Goal: Transaction & Acquisition: Download file/media

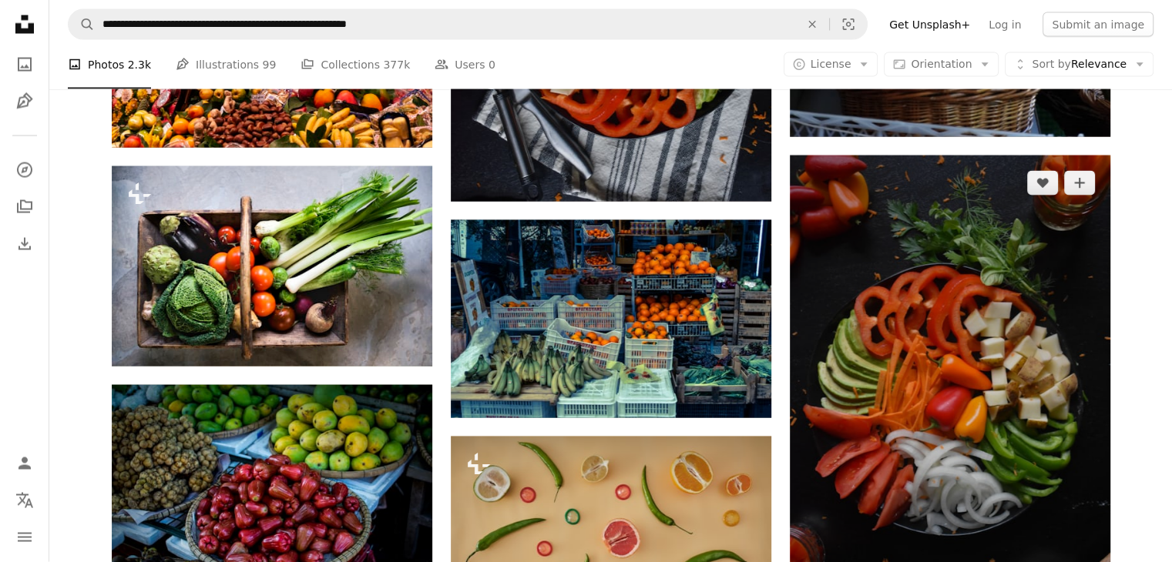
scroll to position [32359, 0]
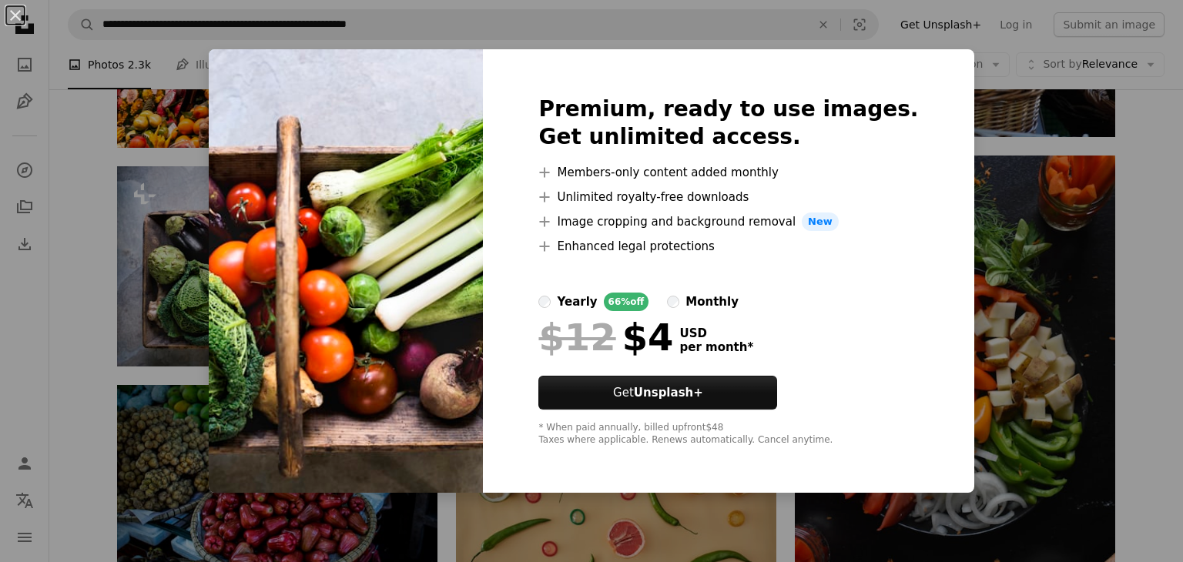
click at [1137, 260] on div "An X shape Premium, ready to use images. Get unlimited access. A plus sign Memb…" at bounding box center [591, 281] width 1183 height 562
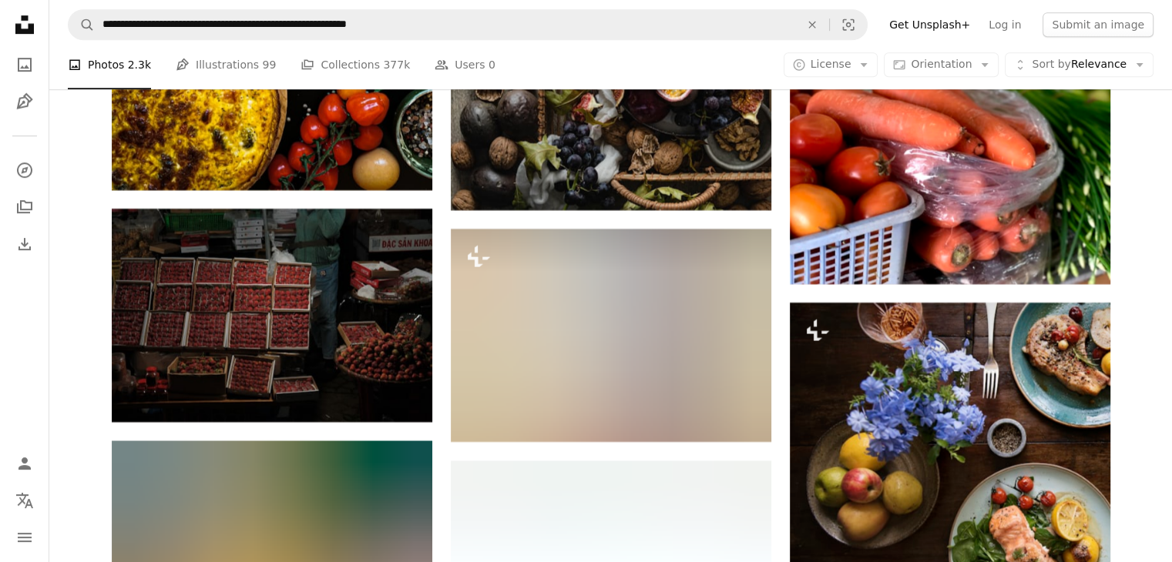
scroll to position [36200, 0]
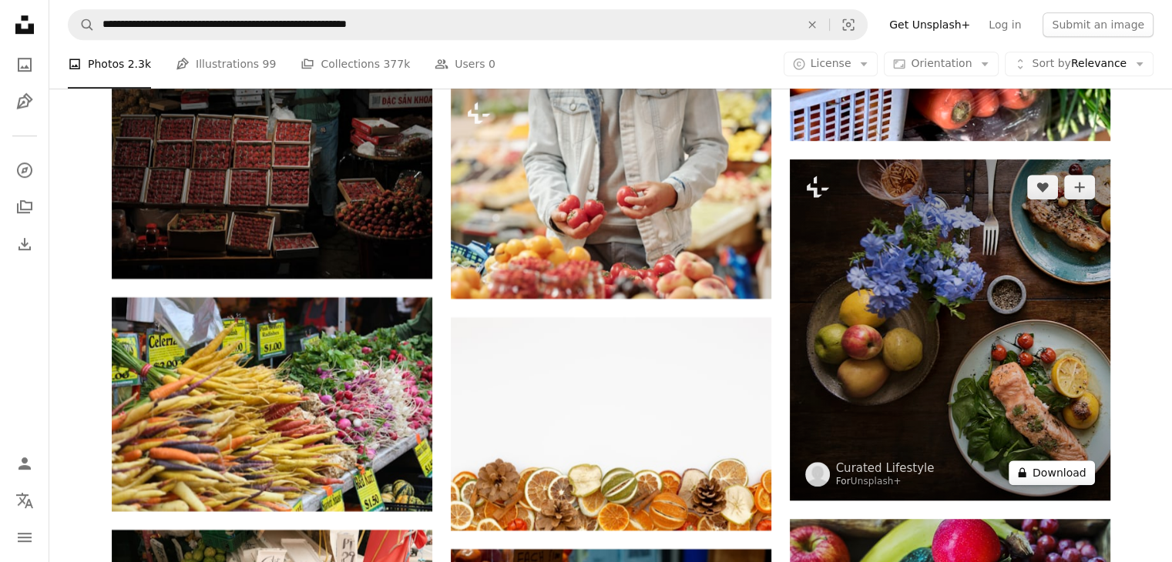
click at [1062, 485] on button "A lock Download" at bounding box center [1051, 473] width 86 height 25
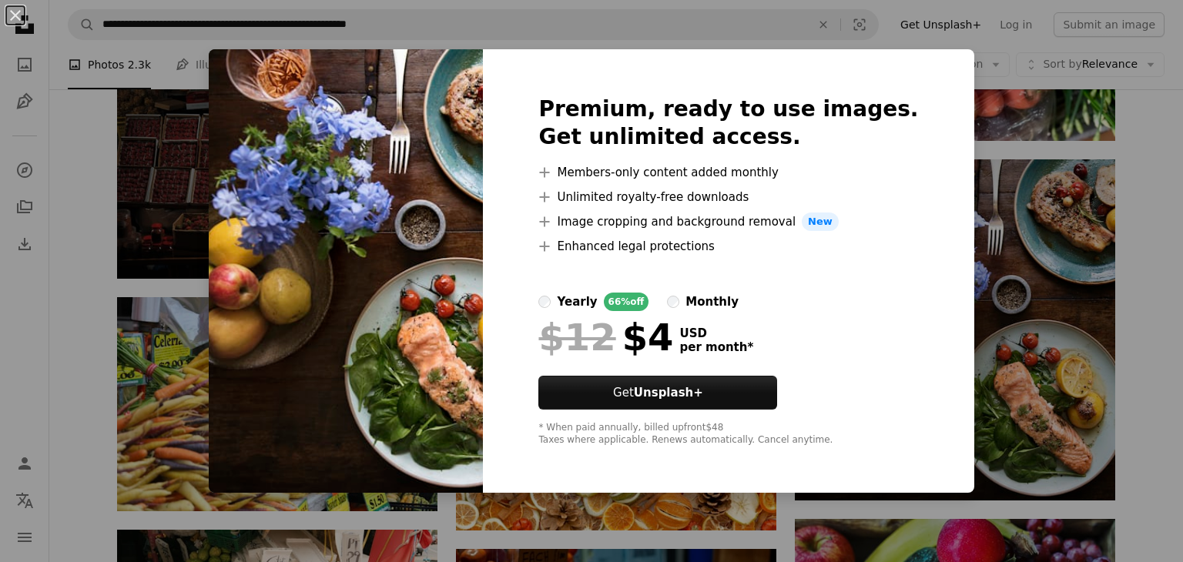
click at [1145, 415] on div "An X shape Premium, ready to use images. Get unlimited access. A plus sign Memb…" at bounding box center [591, 281] width 1183 height 562
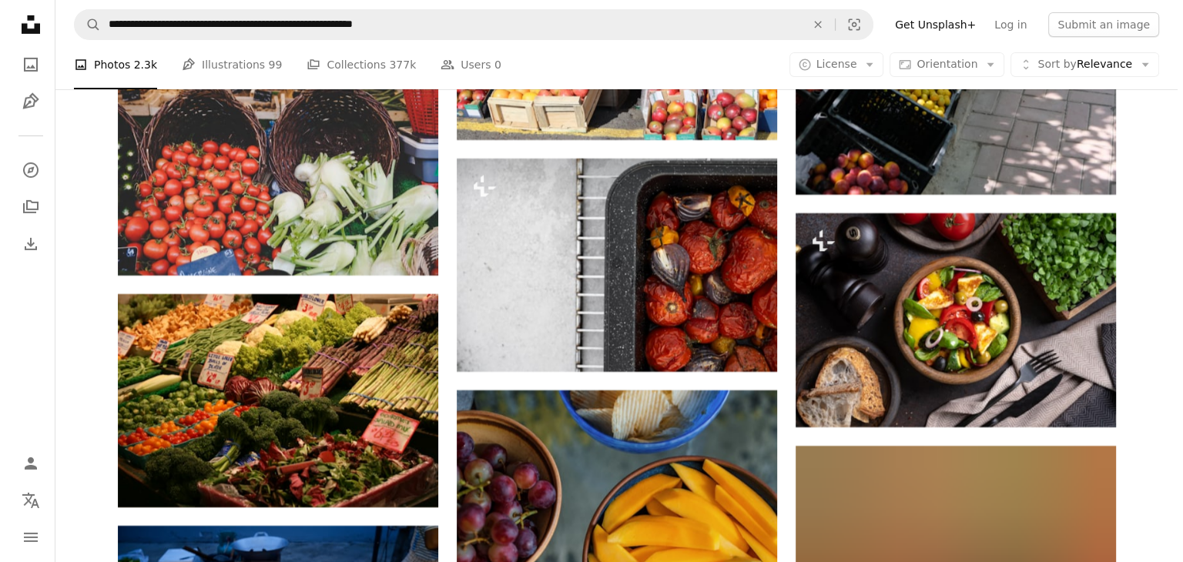
scroll to position [40422, 0]
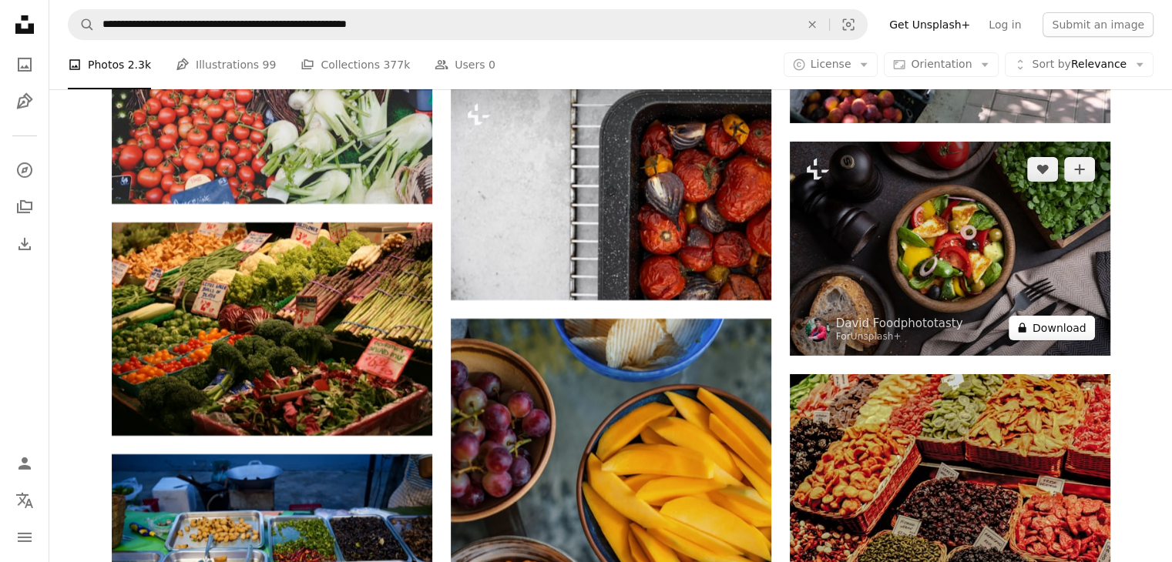
click at [1082, 340] on button "A lock Download" at bounding box center [1051, 328] width 86 height 25
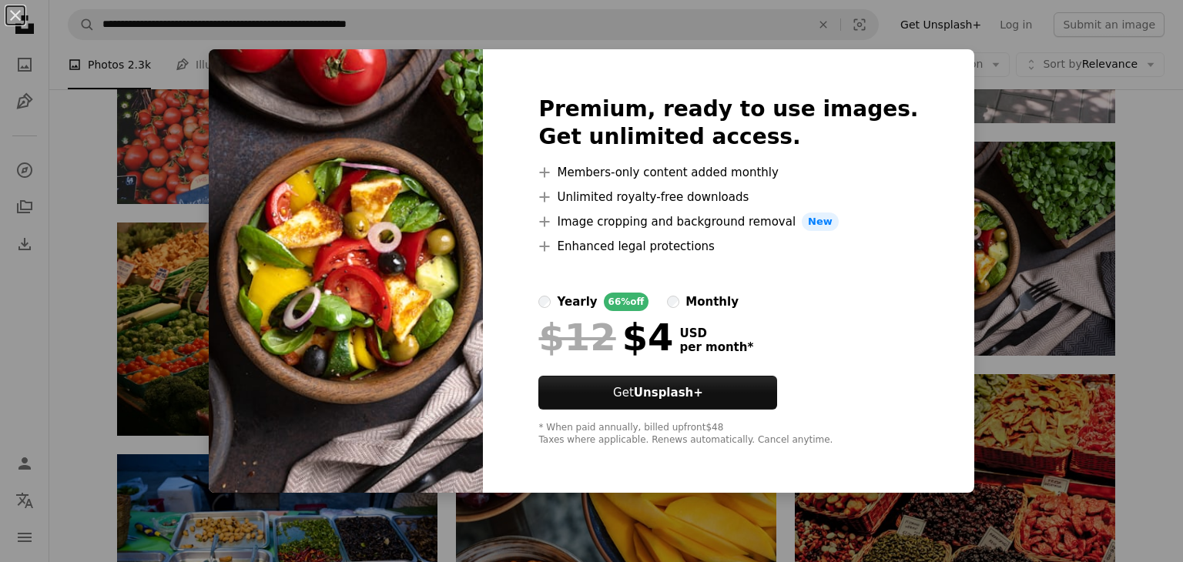
click at [1149, 327] on div "An X shape Premium, ready to use images. Get unlimited access. A plus sign Memb…" at bounding box center [591, 281] width 1183 height 562
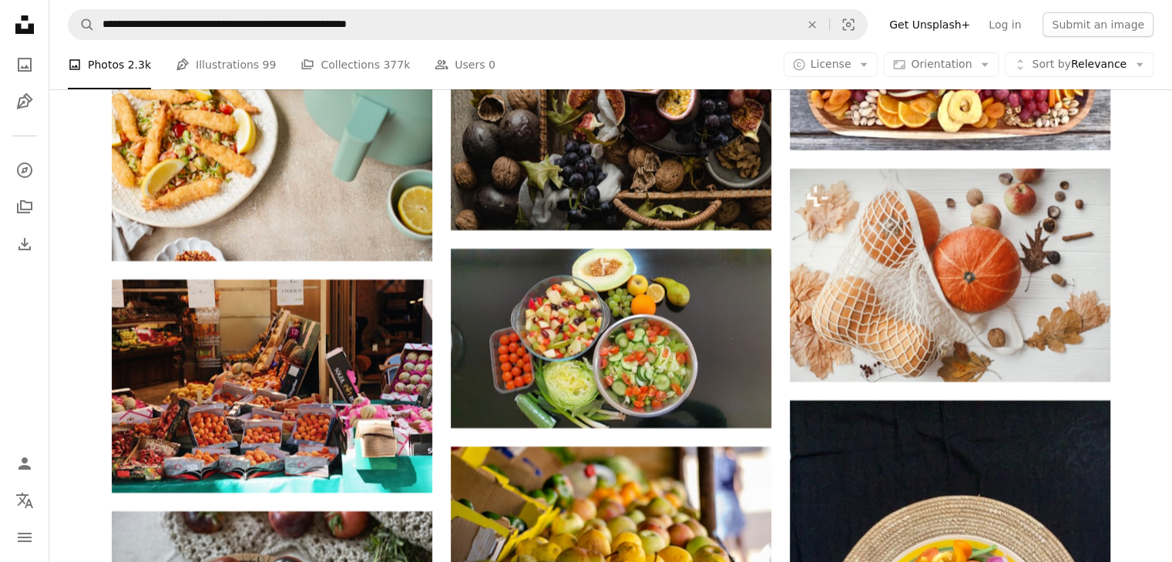
scroll to position [41531, 0]
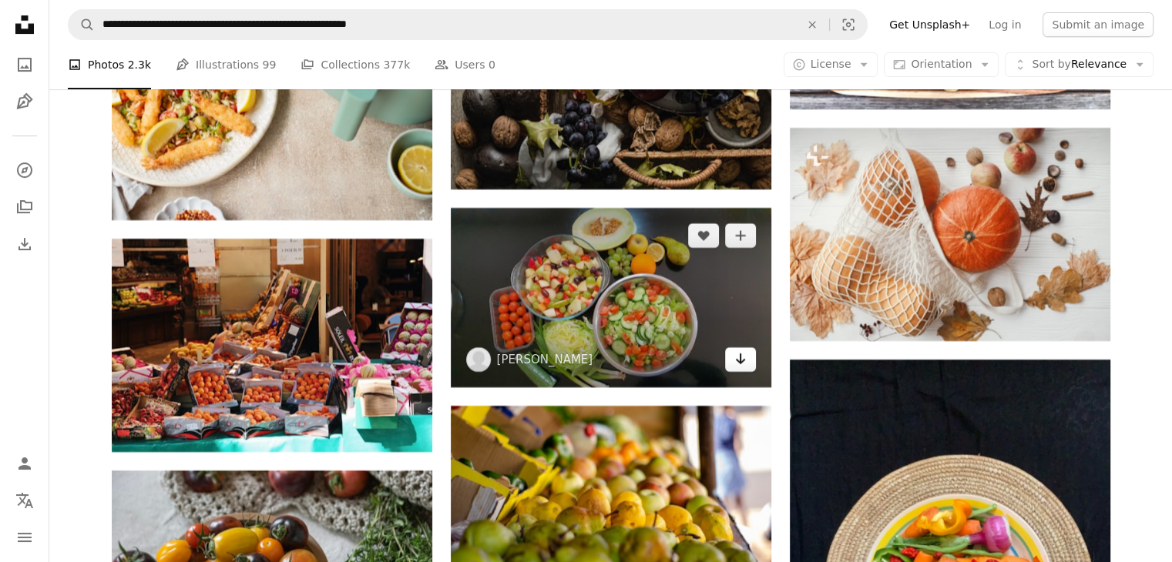
click at [742, 368] on icon "Arrow pointing down" at bounding box center [740, 359] width 12 height 18
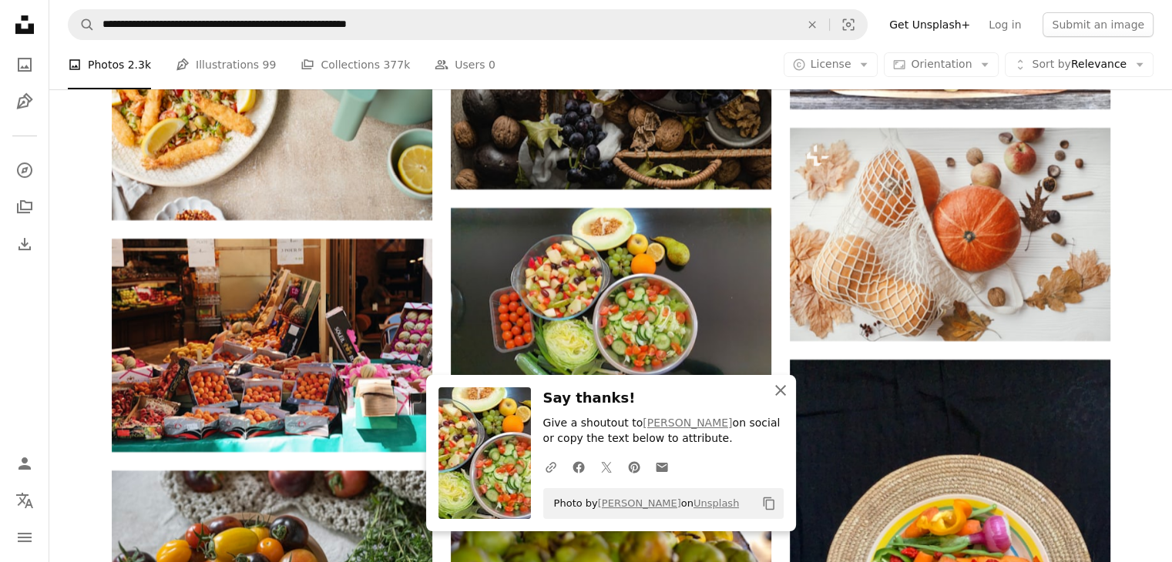
drag, startPoint x: 780, startPoint y: 392, endPoint x: 1177, endPoint y: 537, distance: 423.1
click at [780, 392] on icon "An X shape" at bounding box center [780, 390] width 18 height 18
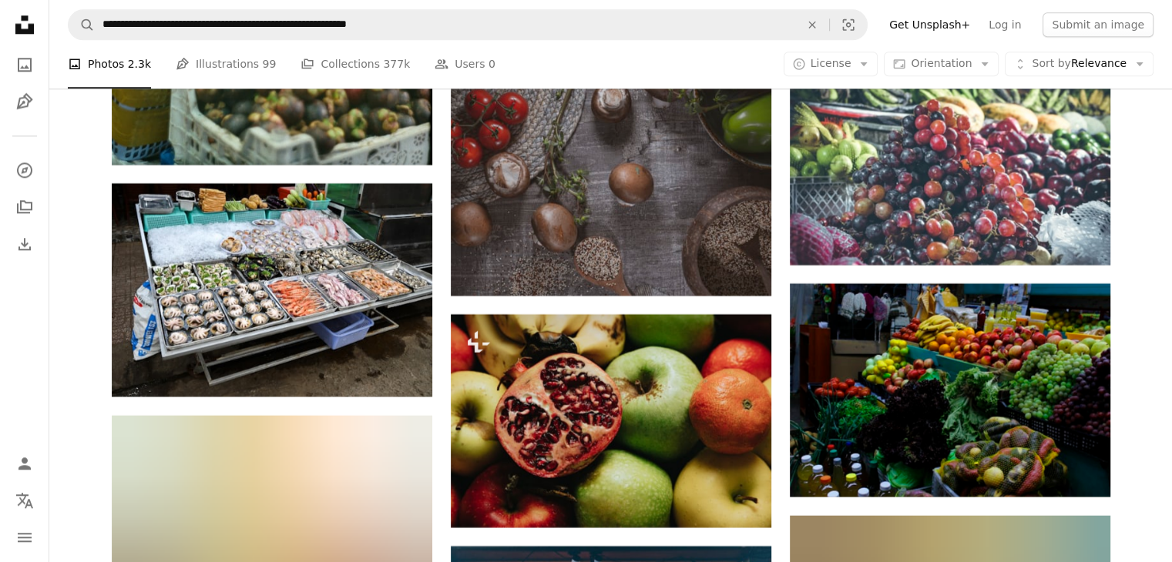
scroll to position [42928, 0]
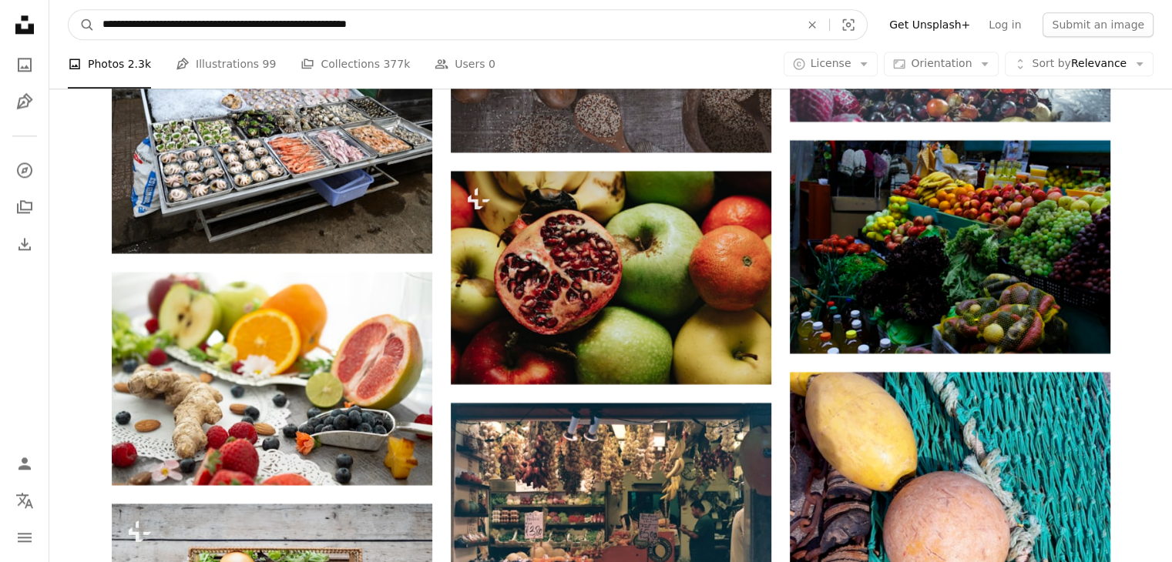
drag, startPoint x: 194, startPoint y: 22, endPoint x: 288, endPoint y: 14, distance: 94.4
click at [194, 22] on input "**********" at bounding box center [445, 24] width 700 height 29
type input "**********"
click at [69, 10] on button "A magnifying glass" at bounding box center [82, 24] width 26 height 29
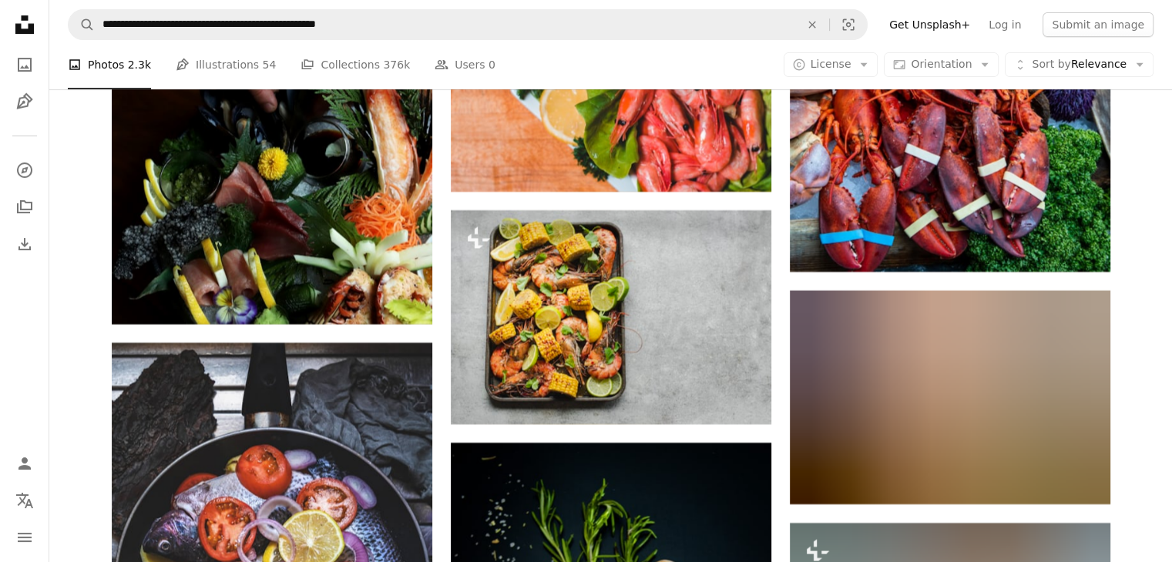
scroll to position [13048, 0]
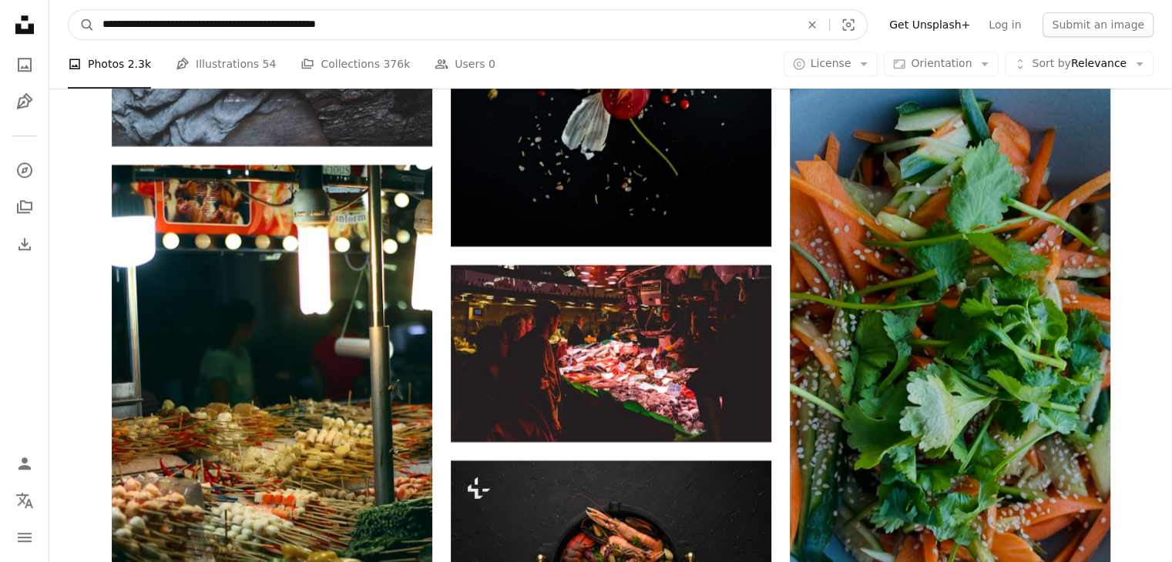
click at [199, 25] on input "**********" at bounding box center [445, 24] width 700 height 29
type input "**********"
click at [69, 10] on button "A magnifying glass" at bounding box center [82, 24] width 26 height 29
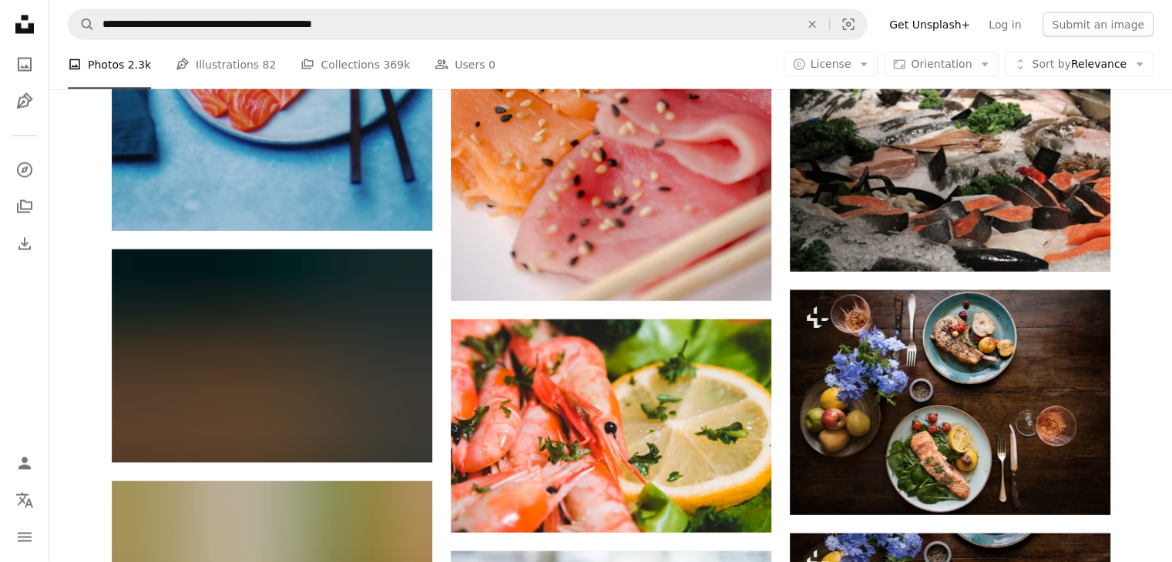
scroll to position [9140, 0]
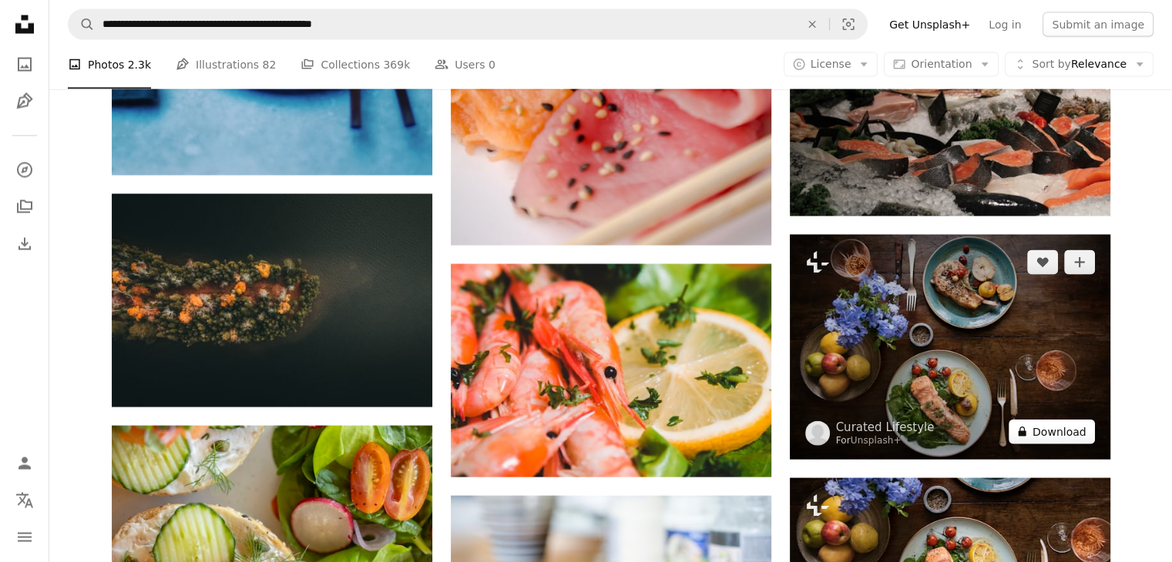
click at [1079, 432] on button "A lock Download" at bounding box center [1051, 432] width 86 height 25
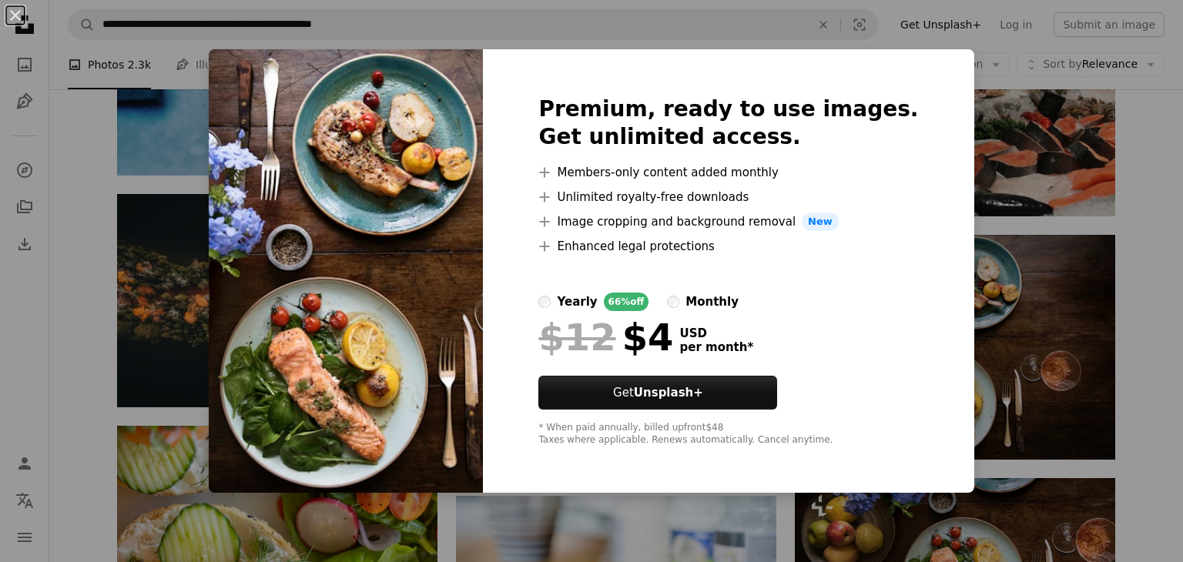
click at [1151, 417] on div "An X shape Premium, ready to use images. Get unlimited access. A plus sign Memb…" at bounding box center [591, 281] width 1183 height 562
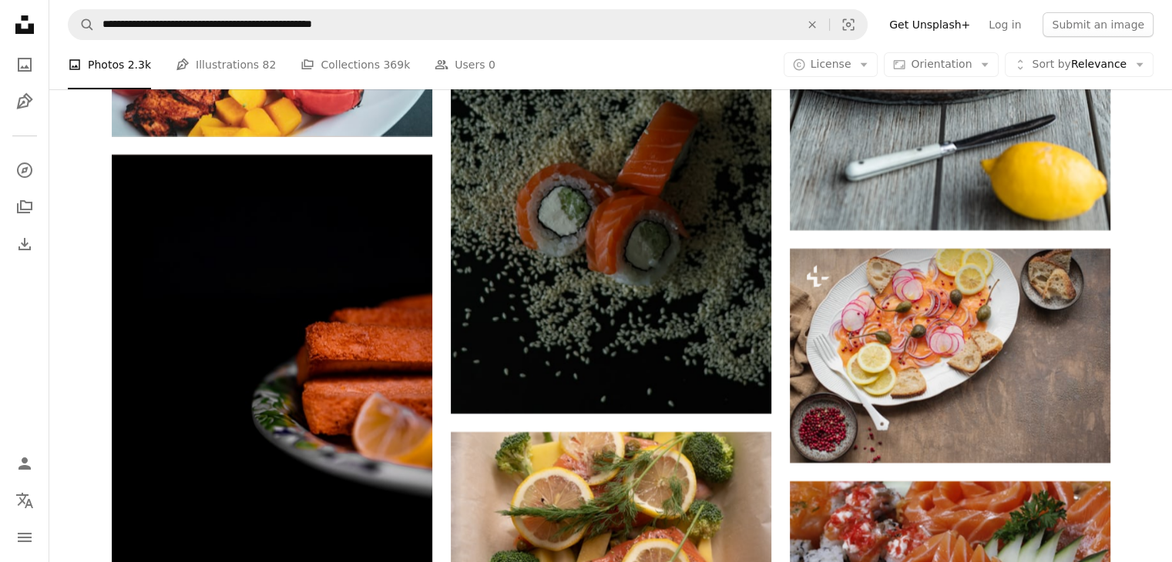
scroll to position [12468, 0]
